Goal: Subscribe to service/newsletter

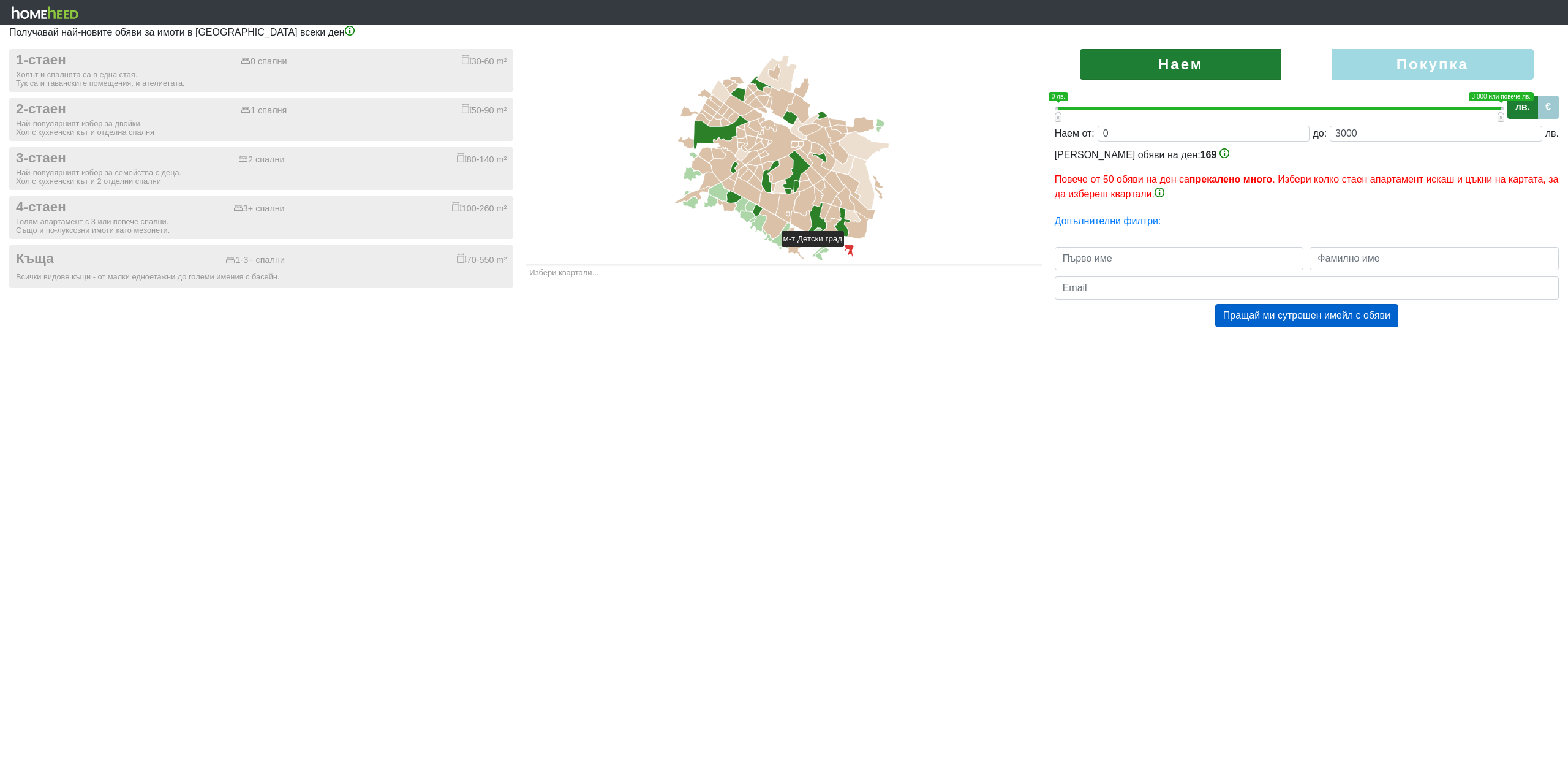
click at [850, 253] on icon at bounding box center [849, 251] width 10 height 12
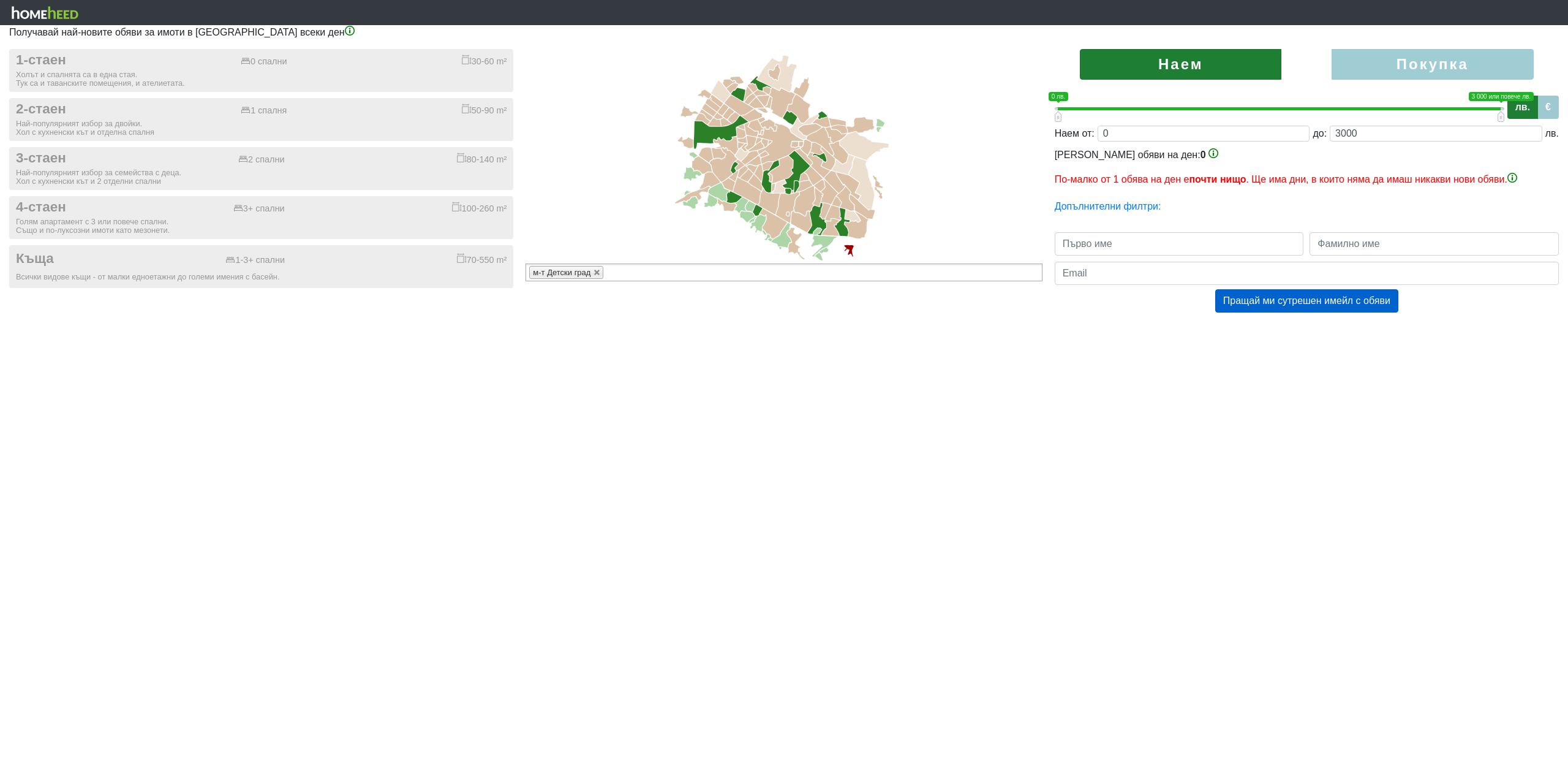
click at [1364, 62] on label "Покупка" at bounding box center [1432, 64] width 201 height 30
radio input "true"
type input "0;2000000"
type input "2000000"
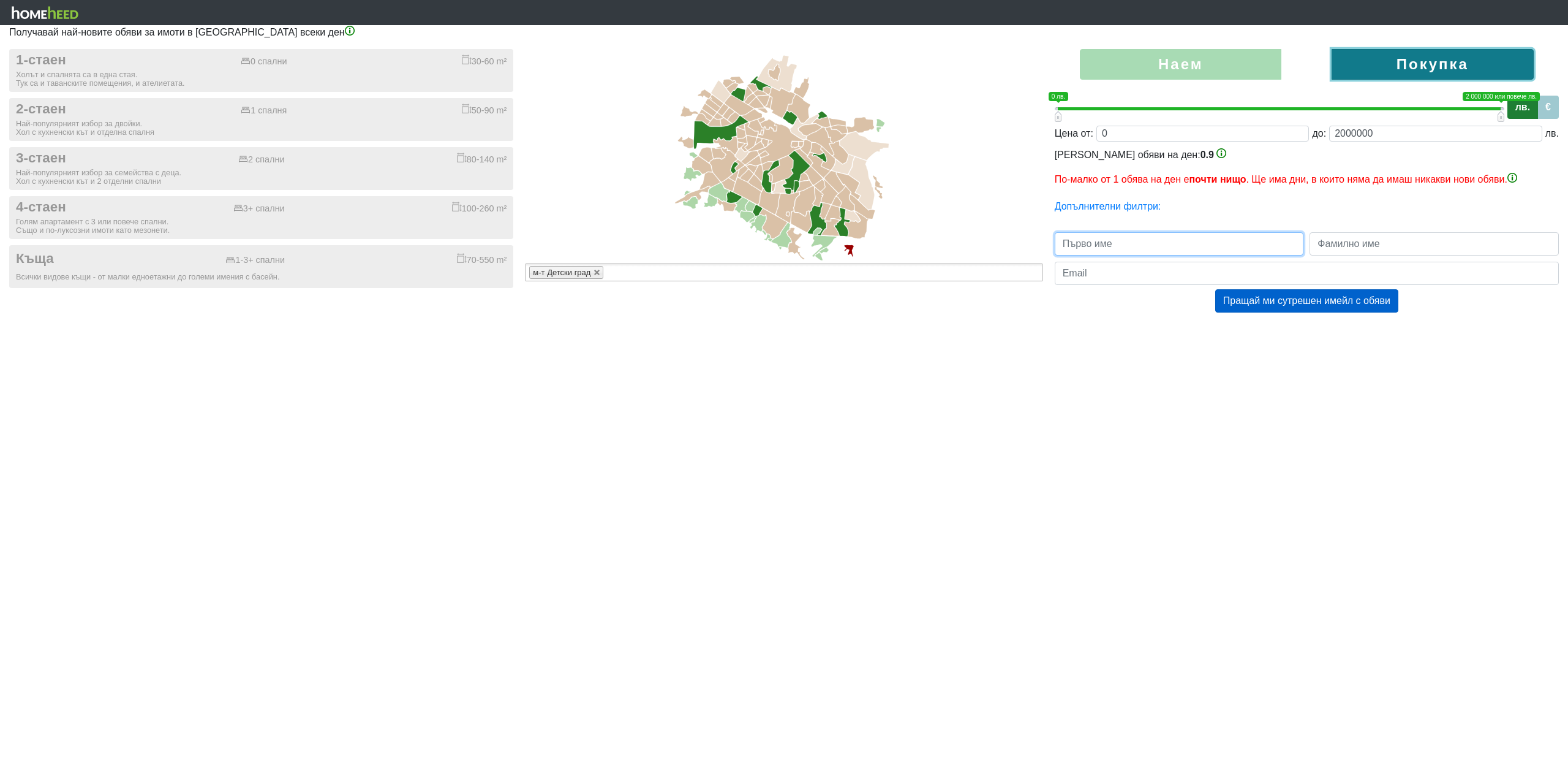
click at [1183, 244] on input "text" at bounding box center [1180, 243] width 249 height 23
type input "[PERSON_NAME]"
type input "Кочева"
type input "[EMAIL_ADDRESS][DOMAIN_NAME]"
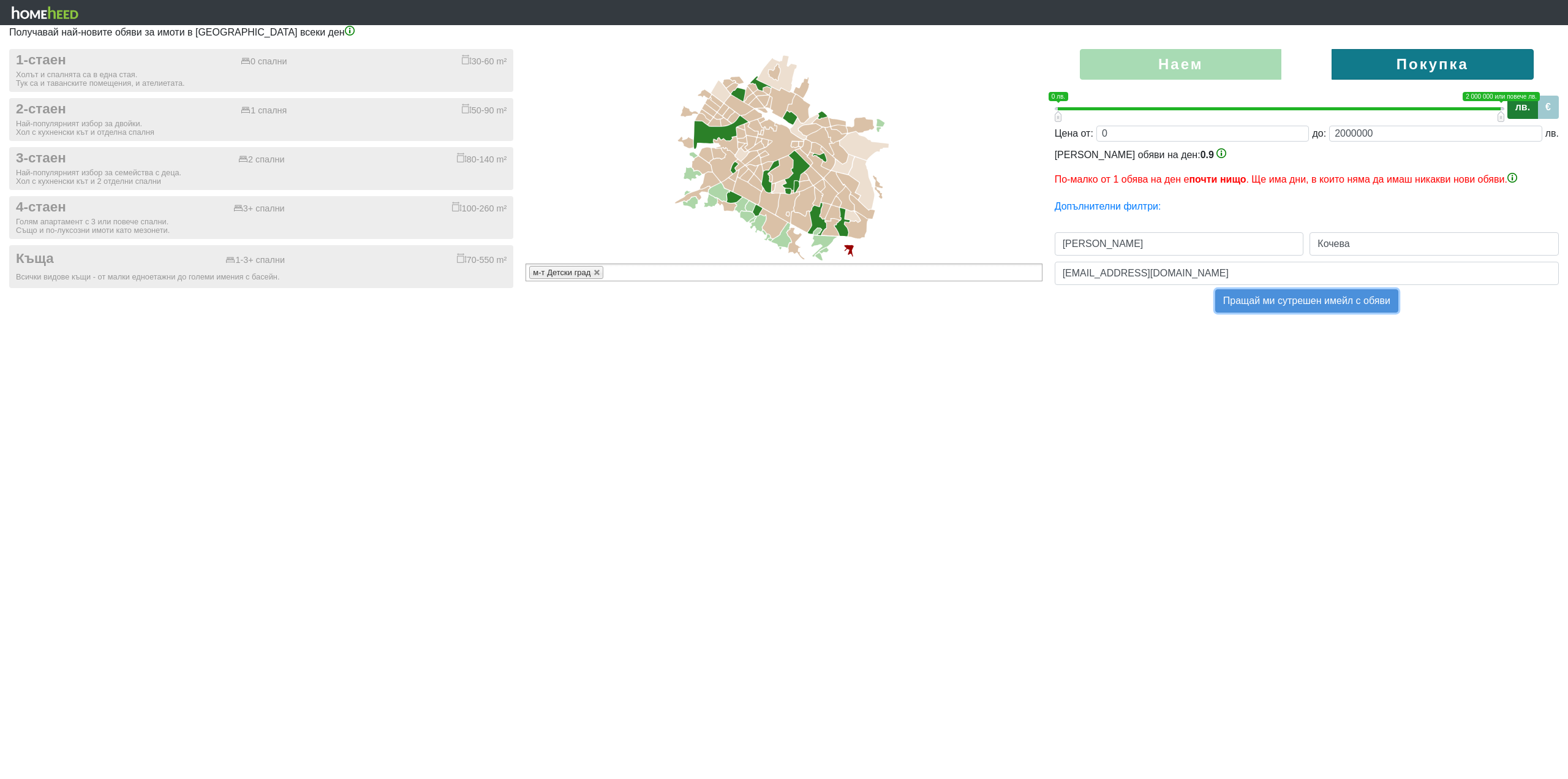
click at [1340, 299] on button "Пращай ми сутрешен имейл с обяви" at bounding box center [1307, 301] width 183 height 23
